Goal: Find contact information: Find contact information

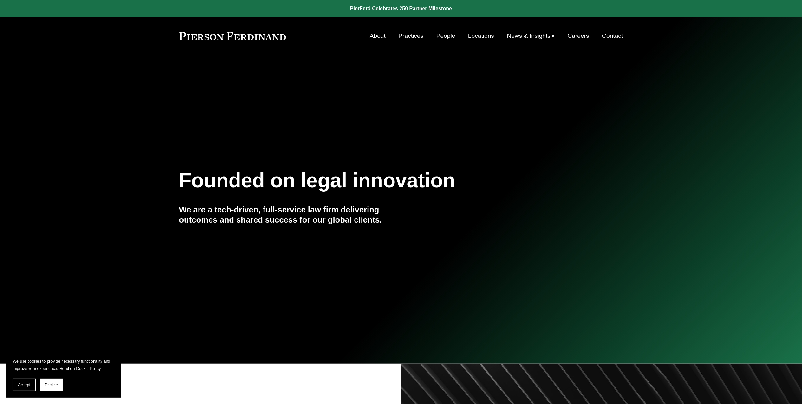
drag, startPoint x: 0, startPoint y: 0, endPoint x: 614, endPoint y: 36, distance: 615.3
click at [614, 36] on link "Contact" at bounding box center [612, 36] width 21 height 12
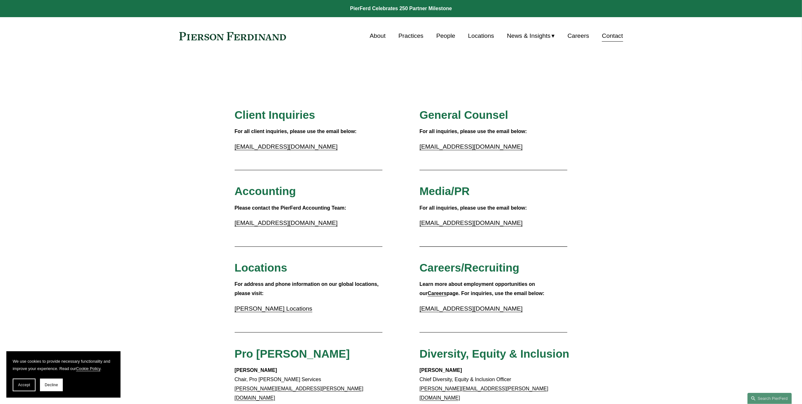
click at [296, 310] on link "Pierson Ferdinand Locations" at bounding box center [274, 308] width 78 height 7
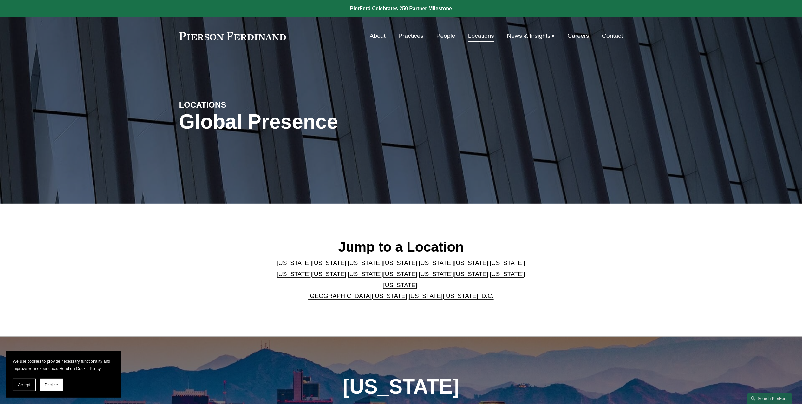
drag, startPoint x: 803, startPoint y: 53, endPoint x: 735, endPoint y: 185, distance: 148.3
click at [735, 185] on div "LOCATIONS Global Presence" at bounding box center [401, 129] width 802 height 148
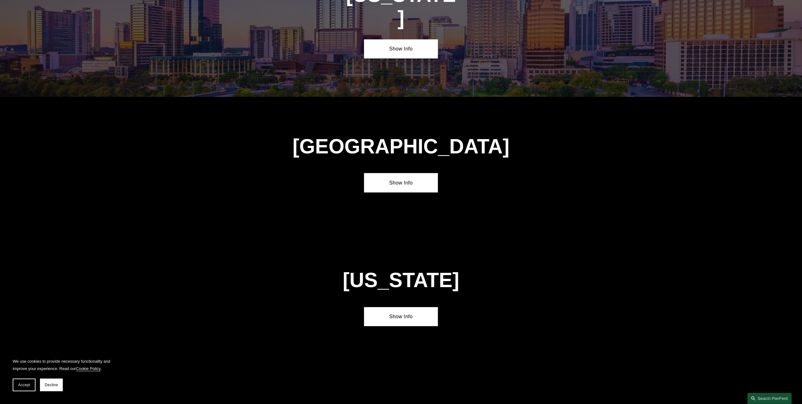
scroll to position [2122, 0]
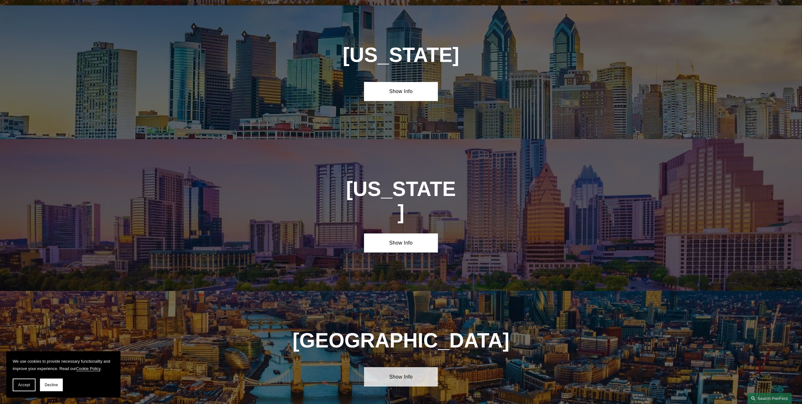
click at [400, 367] on link "Show Info" at bounding box center [401, 376] width 74 height 19
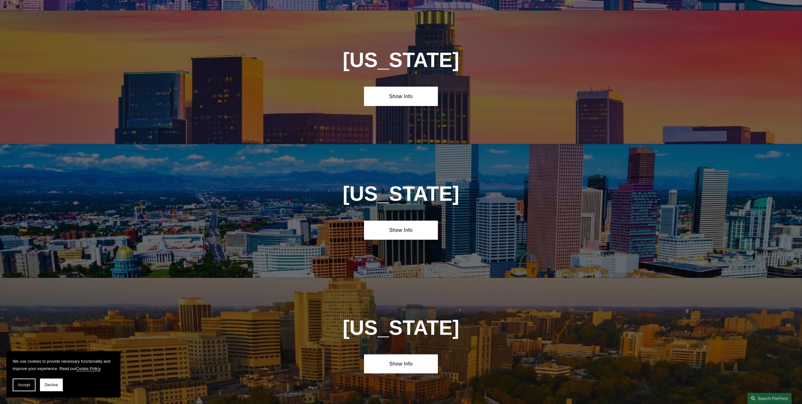
scroll to position [439, 0]
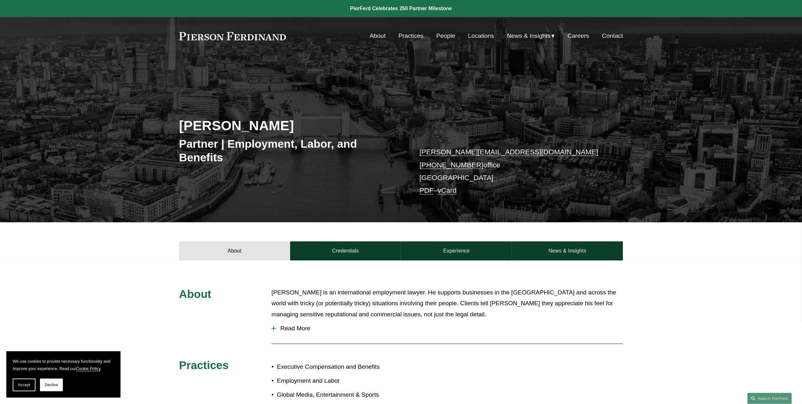
click at [432, 178] on p "peter.finding@pierferd.com +44 20 7664 5241 office London PDF – vCard" at bounding box center [512, 171] width 185 height 51
